Goal: Information Seeking & Learning: Learn about a topic

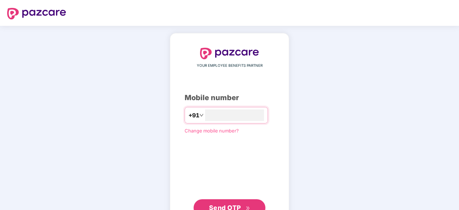
type input "**********"
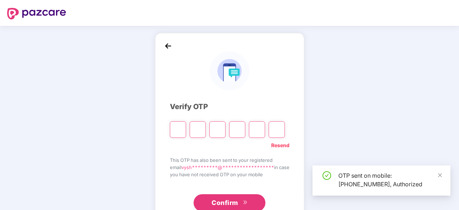
scroll to position [24, 0]
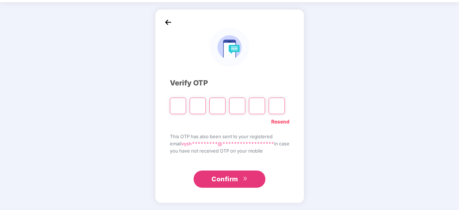
paste input "*"
type input "*"
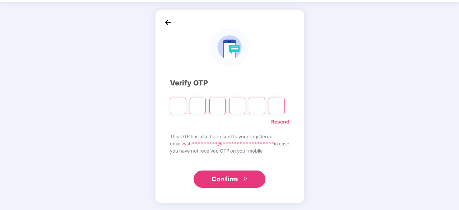
type input "*"
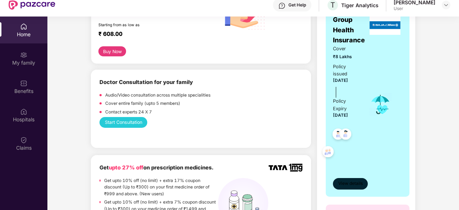
scroll to position [142, 0]
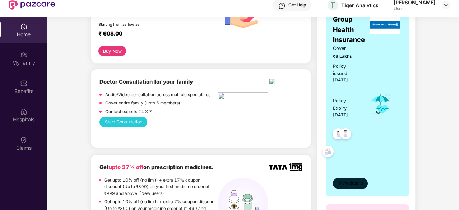
click at [353, 183] on span "View details" at bounding box center [350, 183] width 24 height 7
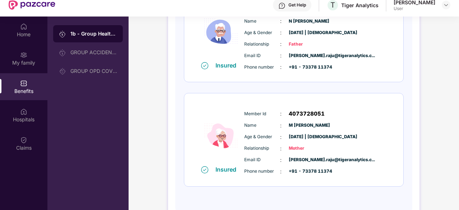
scroll to position [344, 0]
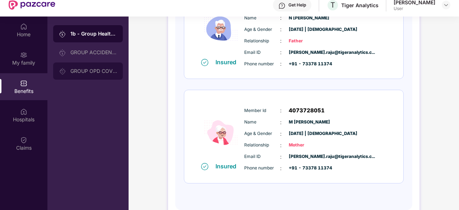
click at [92, 69] on div "GROUP OPD COVER" at bounding box center [93, 71] width 47 height 6
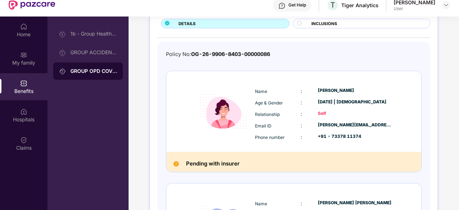
scroll to position [0, 0]
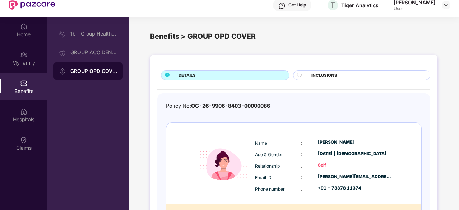
click at [307, 75] on div at bounding box center [302, 76] width 11 height 7
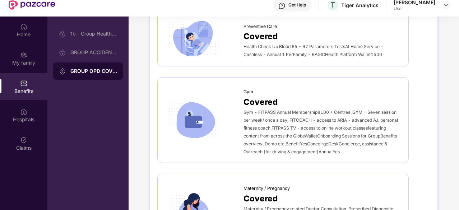
scroll to position [452, 0]
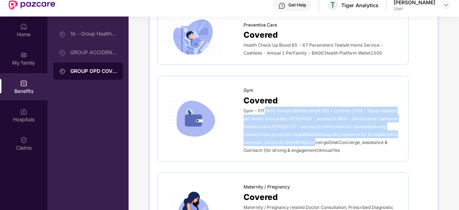
drag, startPoint x: 264, startPoint y: 110, endPoint x: 315, endPoint y: 138, distance: 58.4
click at [315, 138] on span "Gym - FITPASS Annual Membership8100 + Centres ,GYM - Seven session per week/ on…" at bounding box center [321, 130] width 154 height 45
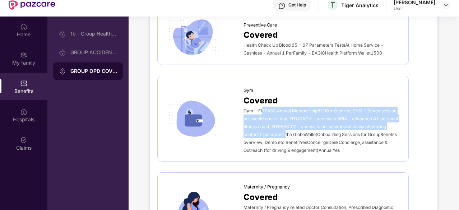
drag, startPoint x: 263, startPoint y: 106, endPoint x: 286, endPoint y: 135, distance: 37.3
click at [286, 135] on div "Gym - FITPASS Annual Membership8100 + Centres ,GYM - Seven session per week/ on…" at bounding box center [323, 130] width 158 height 47
click at [286, 135] on span "Gym - FITPASS Annual Membership8100 + Centres ,GYM - Seven session per week/ on…" at bounding box center [321, 130] width 154 height 45
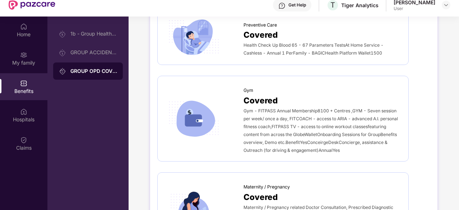
click at [302, 133] on span "Gym - FITPASS Annual Membership8100 + Centres ,GYM - Seven session per week/ on…" at bounding box center [321, 130] width 154 height 45
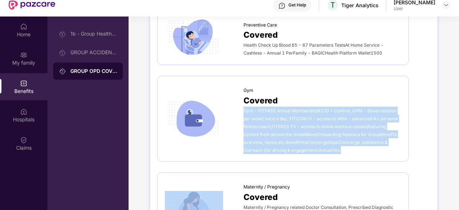
click at [302, 133] on span "Gym - FITPASS Annual Membership8100 + Centres ,GYM - Seven session per week/ on…" at bounding box center [321, 130] width 154 height 45
drag, startPoint x: 302, startPoint y: 133, endPoint x: 307, endPoint y: 154, distance: 22.3
click at [307, 154] on div "Gym Covered Gym - FITPASS Annual Membership8100 + Centres ,GYM - Seven session …" at bounding box center [282, 119] width 251 height 86
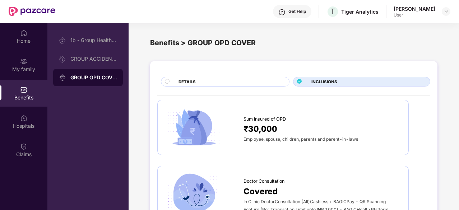
scroll to position [1, 0]
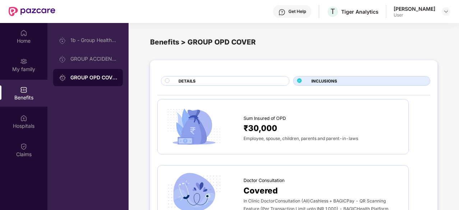
click at [250, 82] on div "DETAILS" at bounding box center [230, 82] width 111 height 8
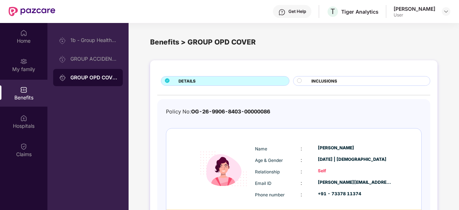
click at [334, 79] on span "INCLUSIONS" at bounding box center [324, 81] width 26 height 6
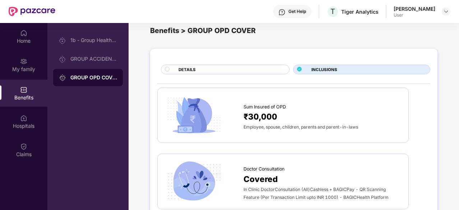
scroll to position [0, 0]
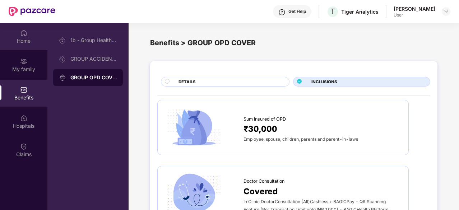
click at [29, 42] on div "Home" at bounding box center [23, 40] width 47 height 7
